Goal: Task Accomplishment & Management: Use online tool/utility

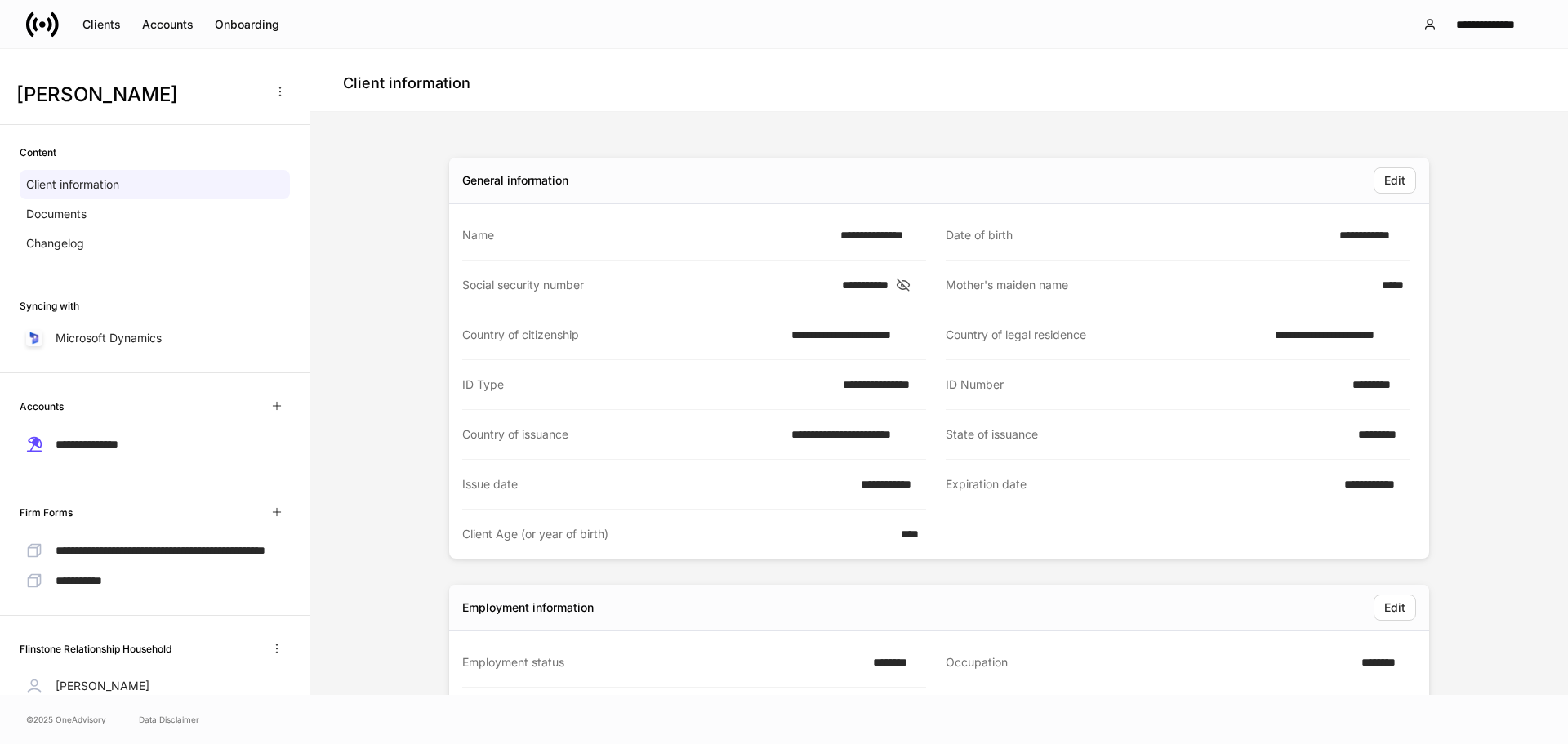
scroll to position [650, 0]
